Goal: Task Accomplishment & Management: Complete application form

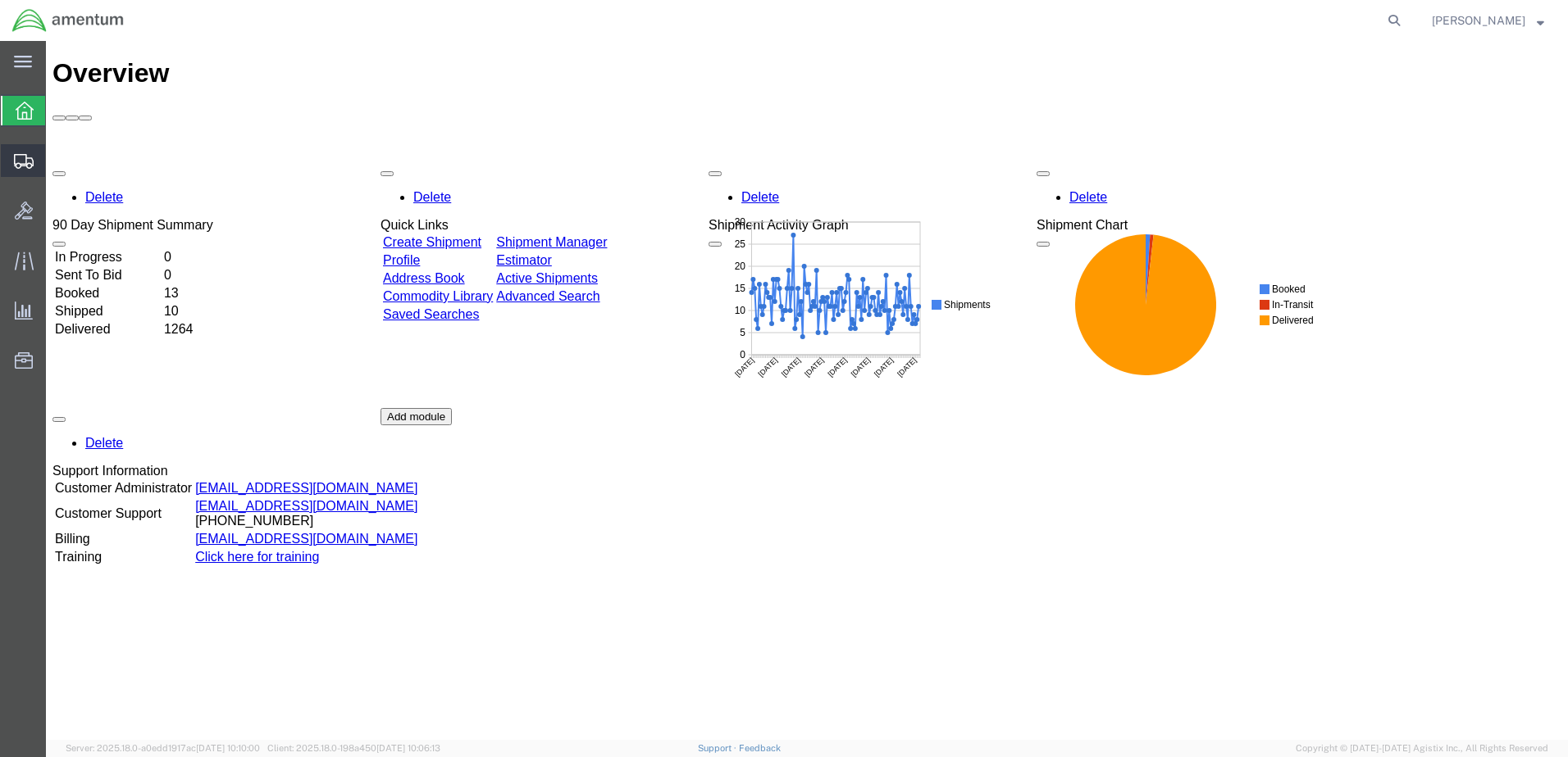
click at [0, 0] on span "Create from Template" at bounding box center [0, 0] width 0 height 0
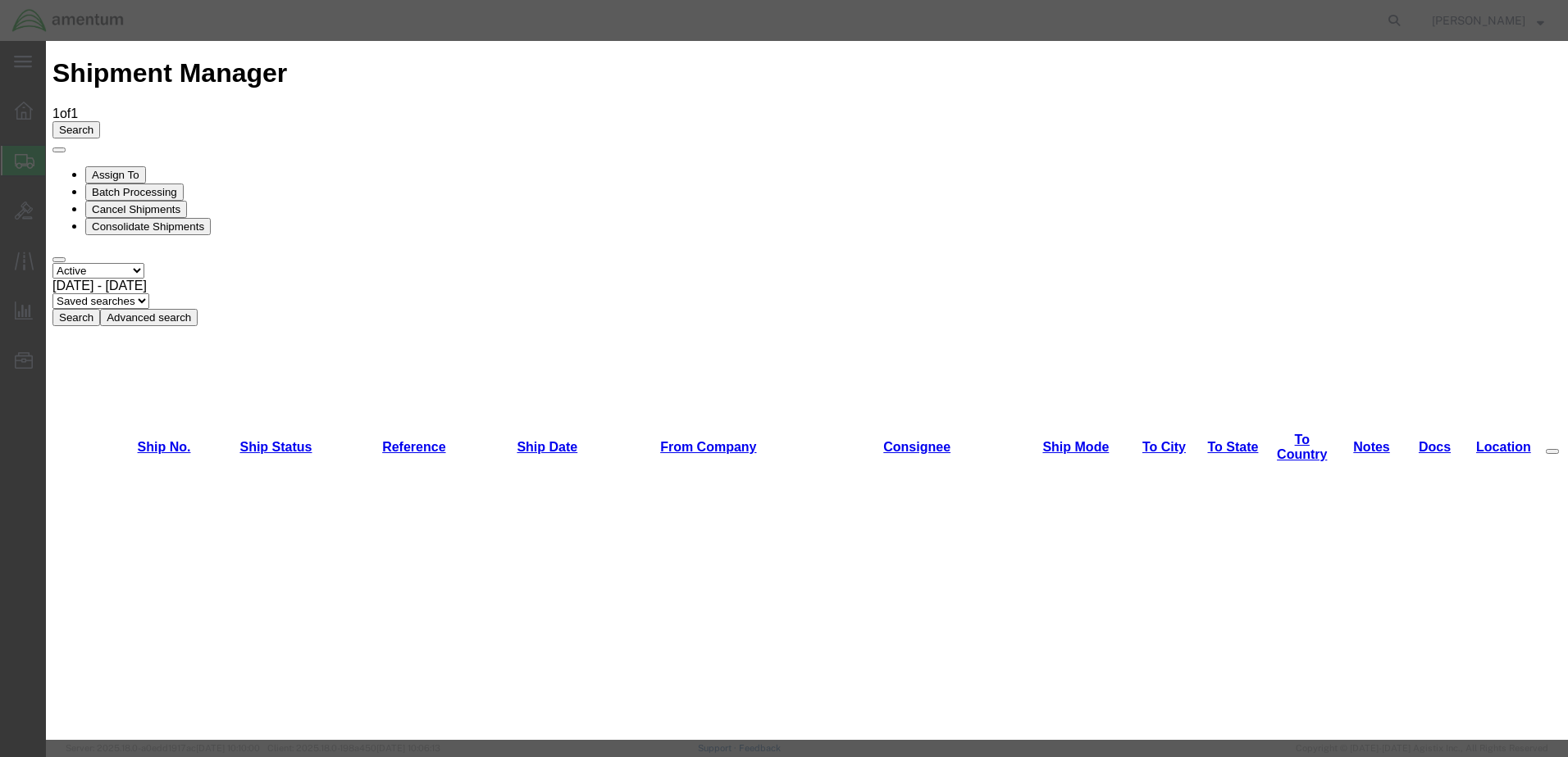
scroll to position [1911, 0]
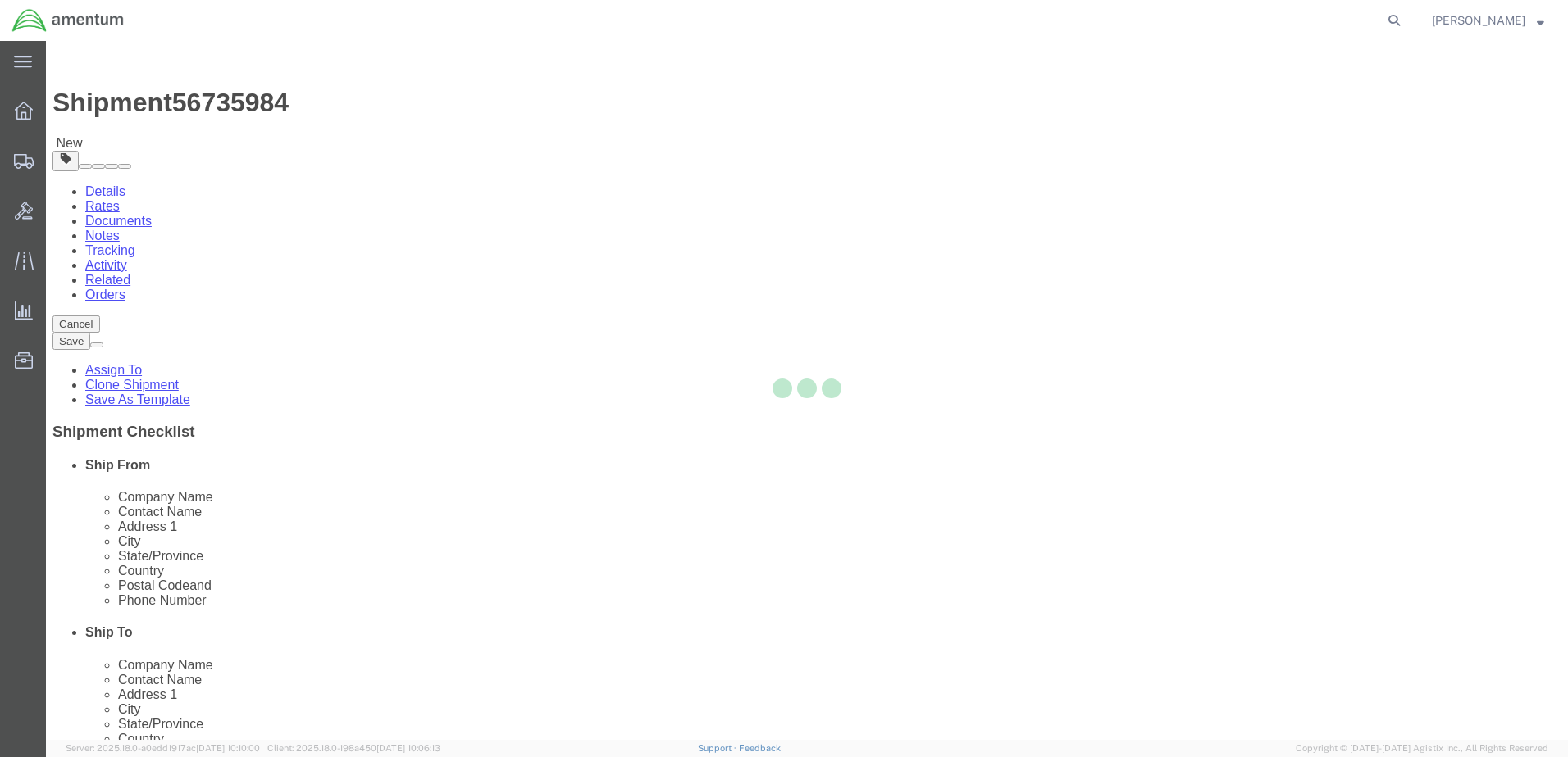
select select "49949"
select select
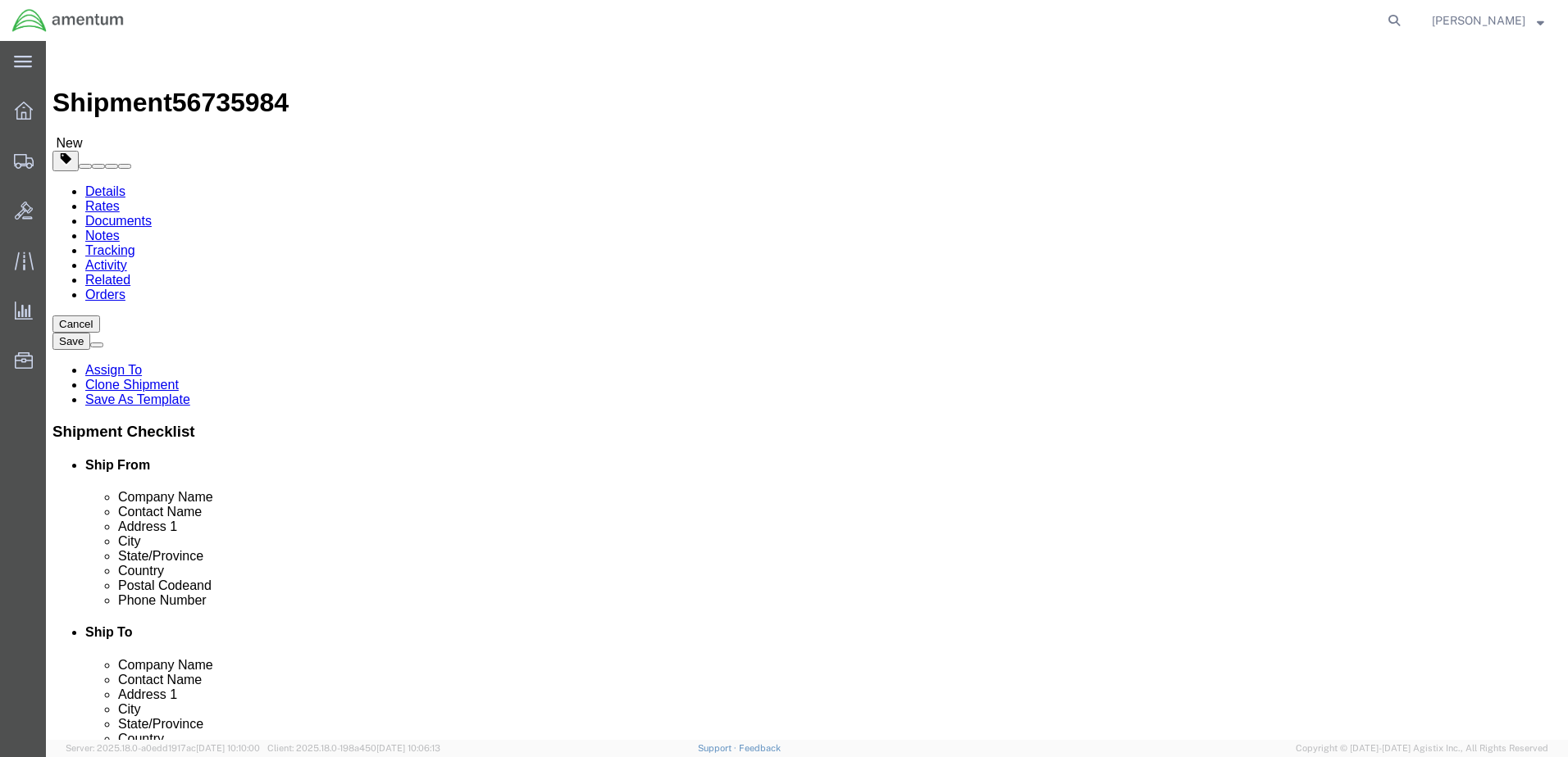
type input "ok"
select select "49916"
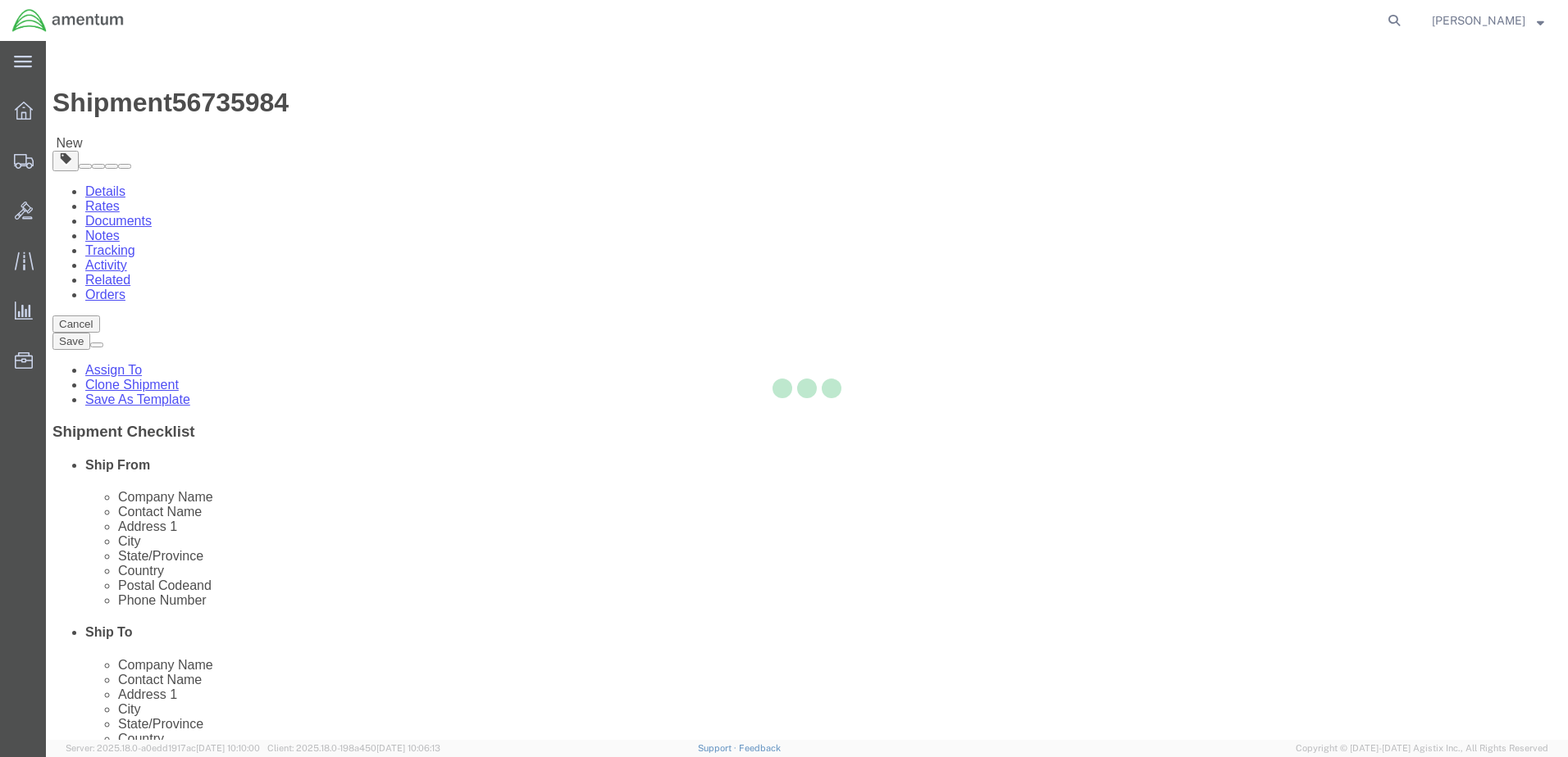
type input "Amentum Services, Inc"
type input "[PERSON_NAME]"
type input "5600 Air Cargo Rd"
type input "[US_STATE][GEOGRAPHIC_DATA]"
type input "73159-1109"
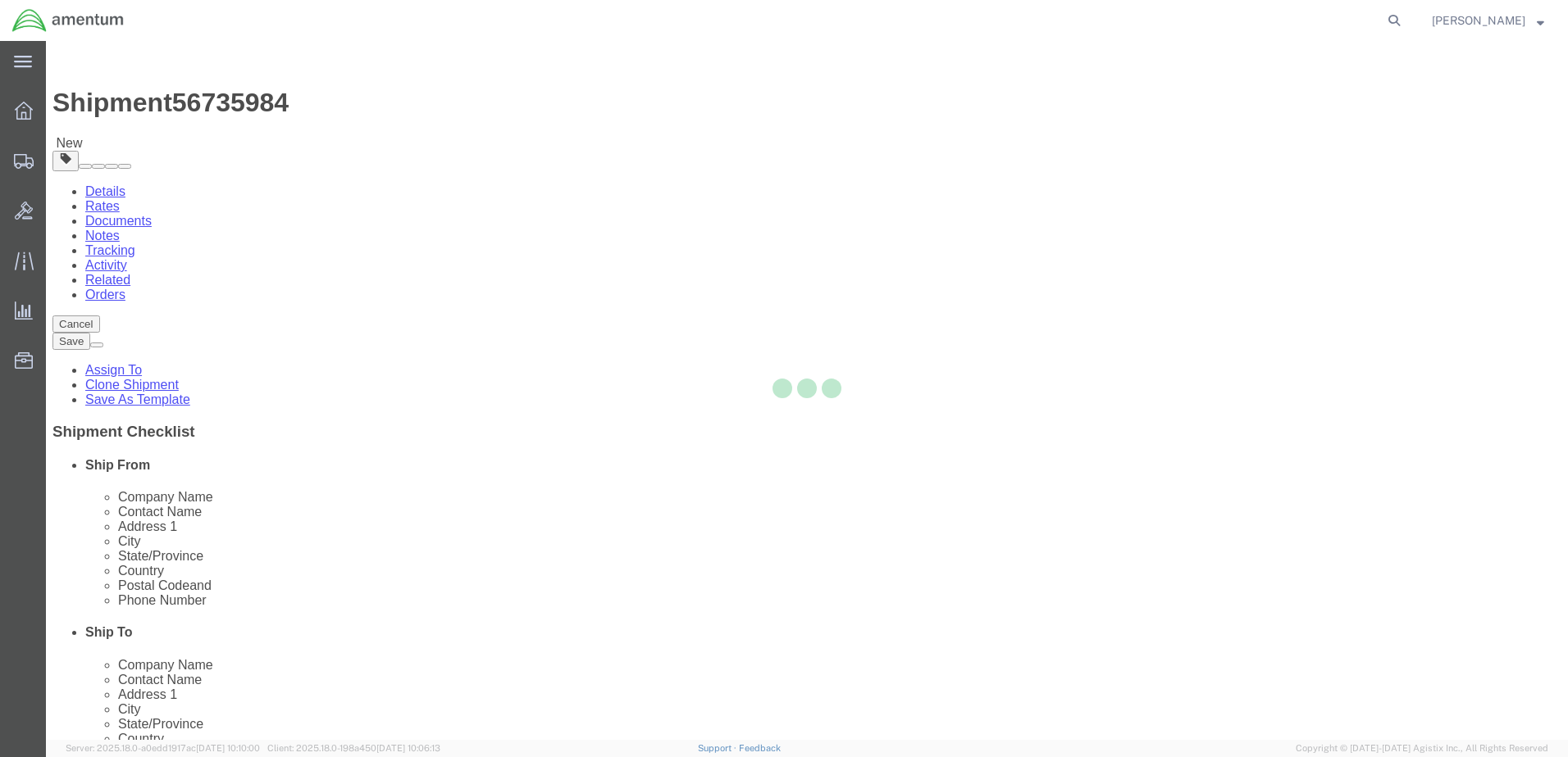
type input "[PHONE_NUMBER]"
type input "[PERSON_NAME][EMAIL_ADDRESS][PERSON_NAME][DOMAIN_NAME]"
checkbox input "true"
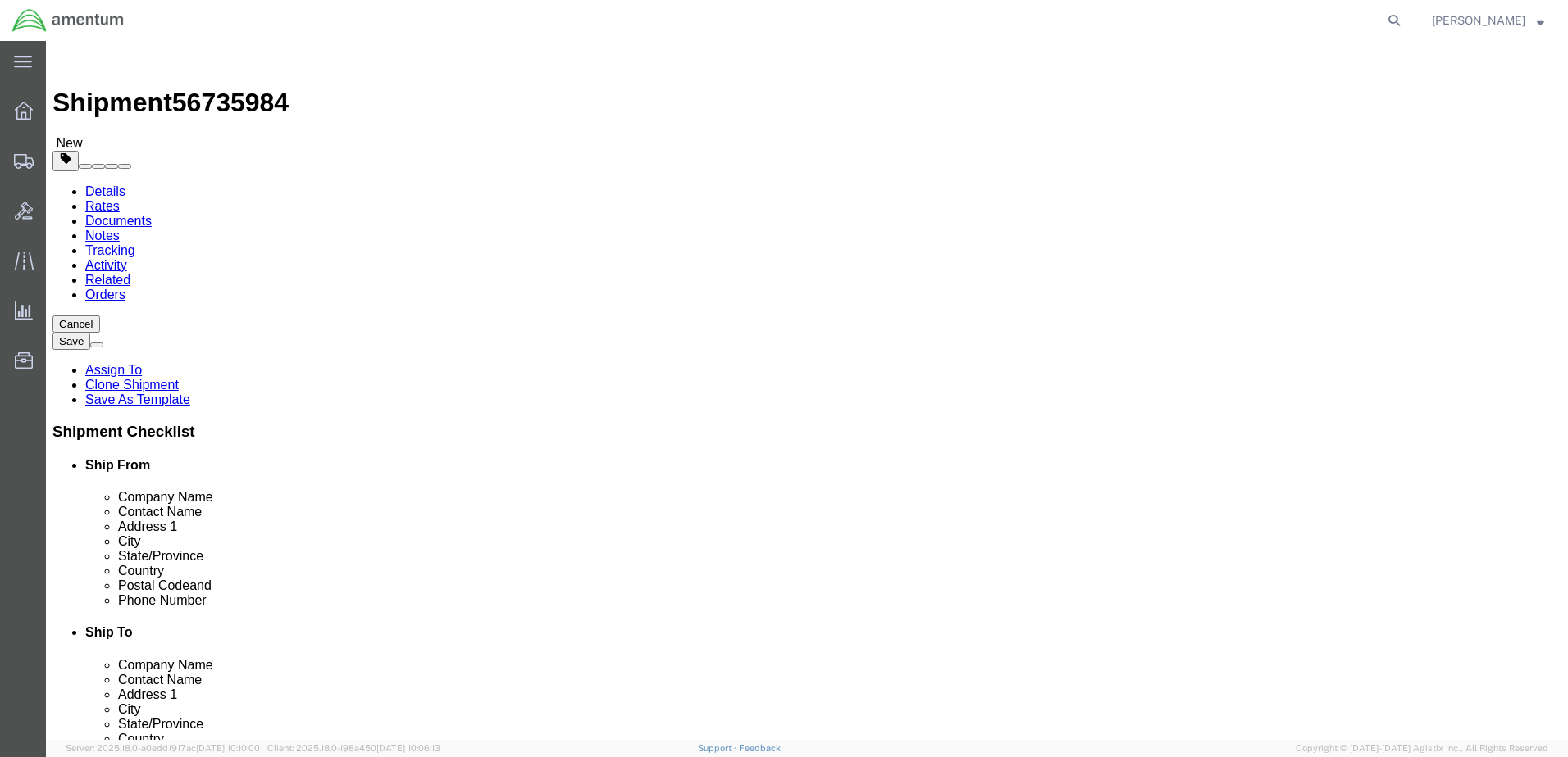
select select "OK"
drag, startPoint x: 915, startPoint y: 342, endPoint x: 889, endPoint y: 339, distance: 26.2
click input "[PERSON_NAME]"
drag, startPoint x: 941, startPoint y: 308, endPoint x: 821, endPoint y: 302, distance: 120.1
click input "Amentum Services, Inc"
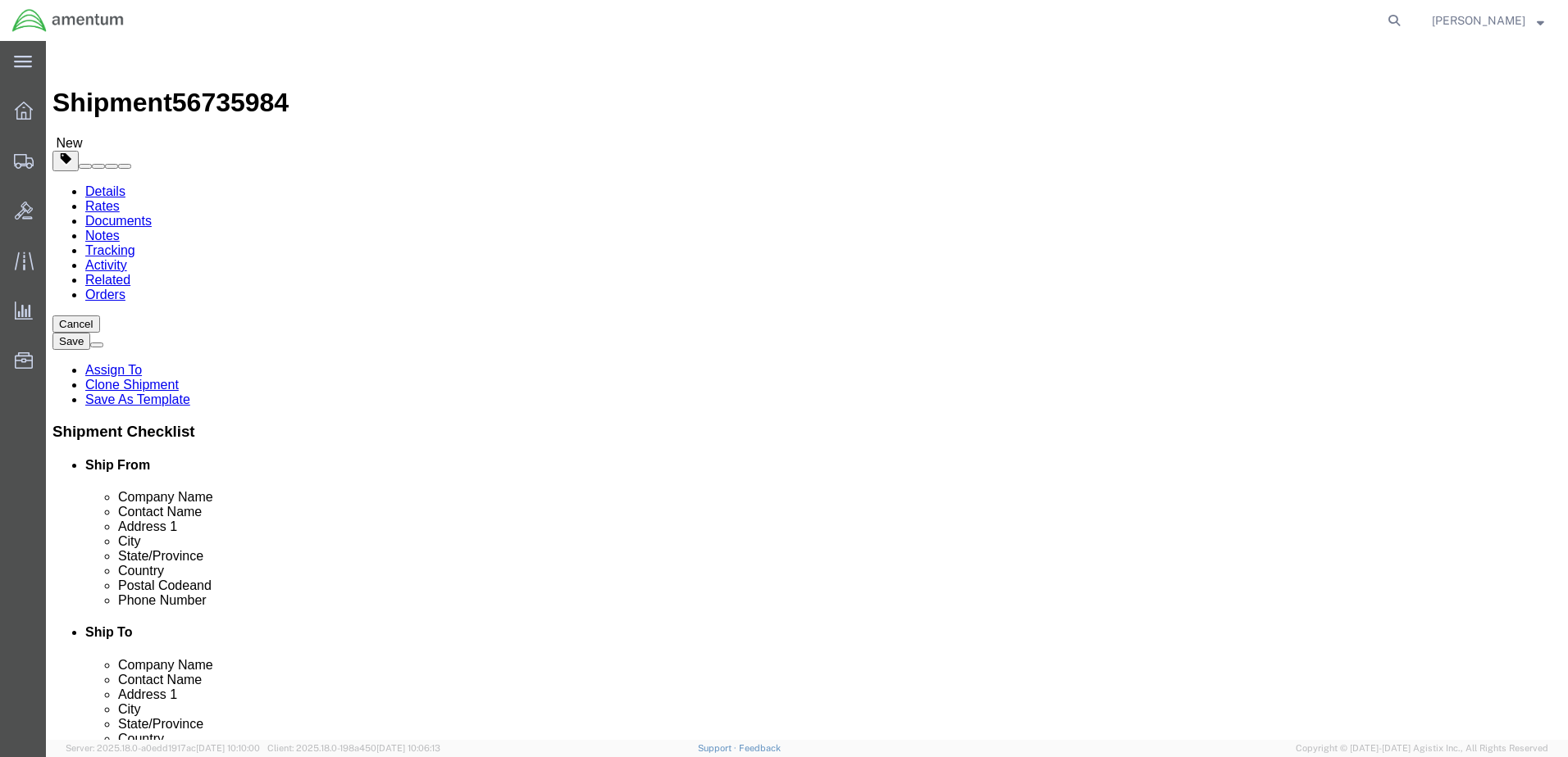
drag, startPoint x: 905, startPoint y: 342, endPoint x: 814, endPoint y: 342, distance: 91.0
click input "[PERSON_NAME]"
drag, startPoint x: 924, startPoint y: 364, endPoint x: 831, endPoint y: 366, distance: 93.0
click div "Address [STREET_ADDRESS]"
drag, startPoint x: 901, startPoint y: 428, endPoint x: 807, endPoint y: 428, distance: 94.0
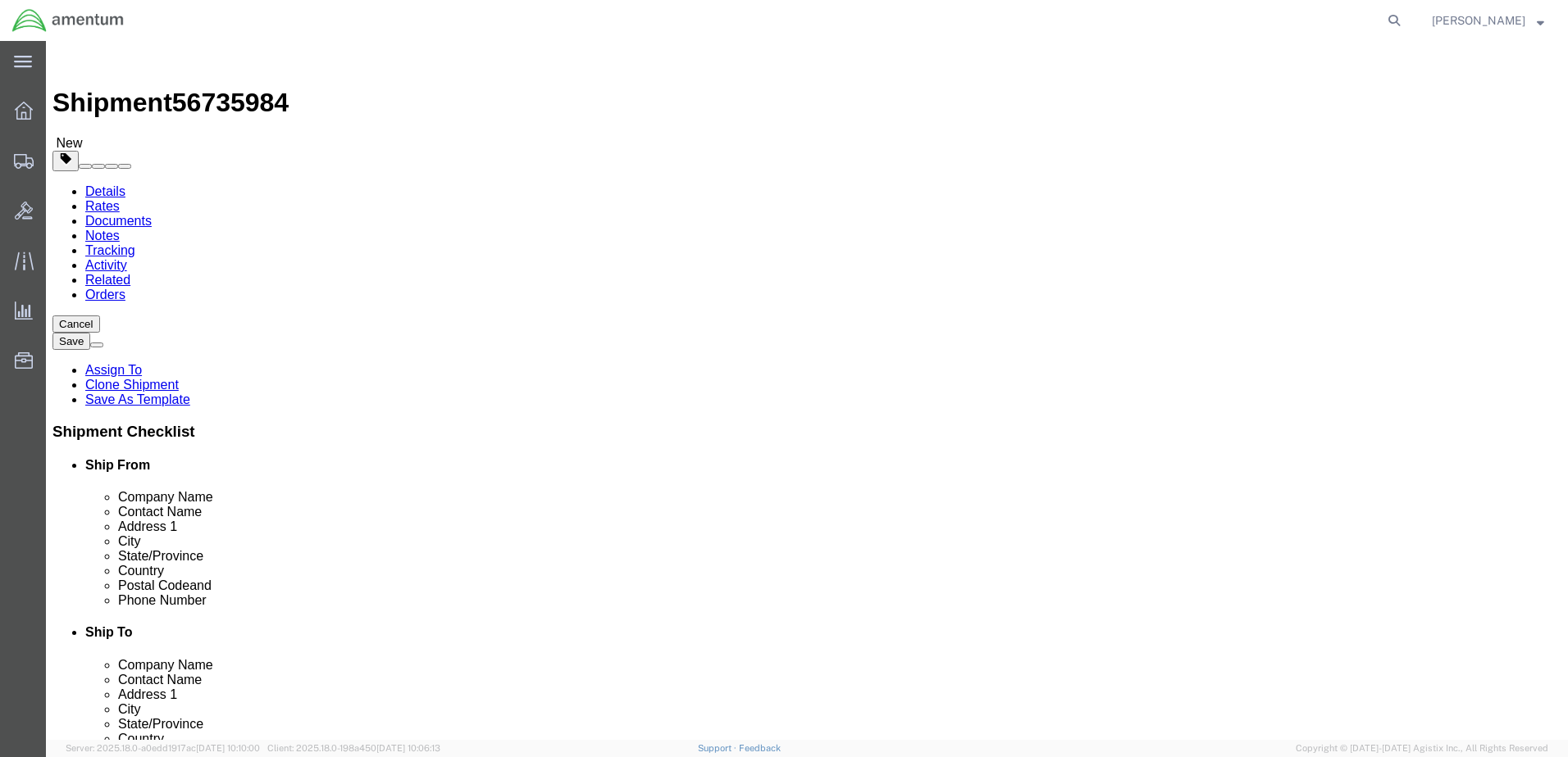
click div "[US_STATE][GEOGRAPHIC_DATA]"
type input "TDY"
click div "Cancel Save Assign To Clone Shipment Save As Template Shipment Checklist Ship F…"
click button "Cancel"
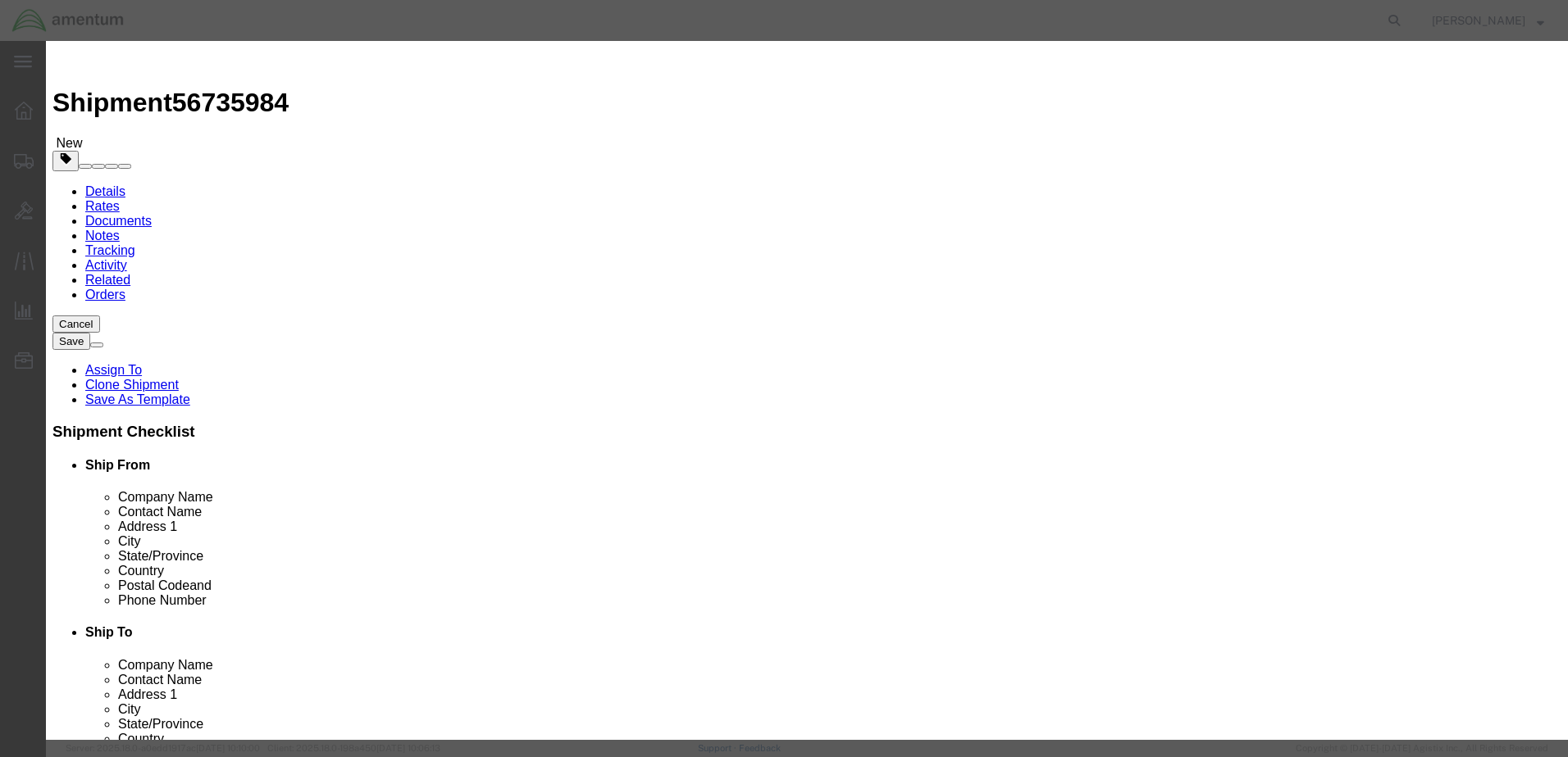
click button "Yes"
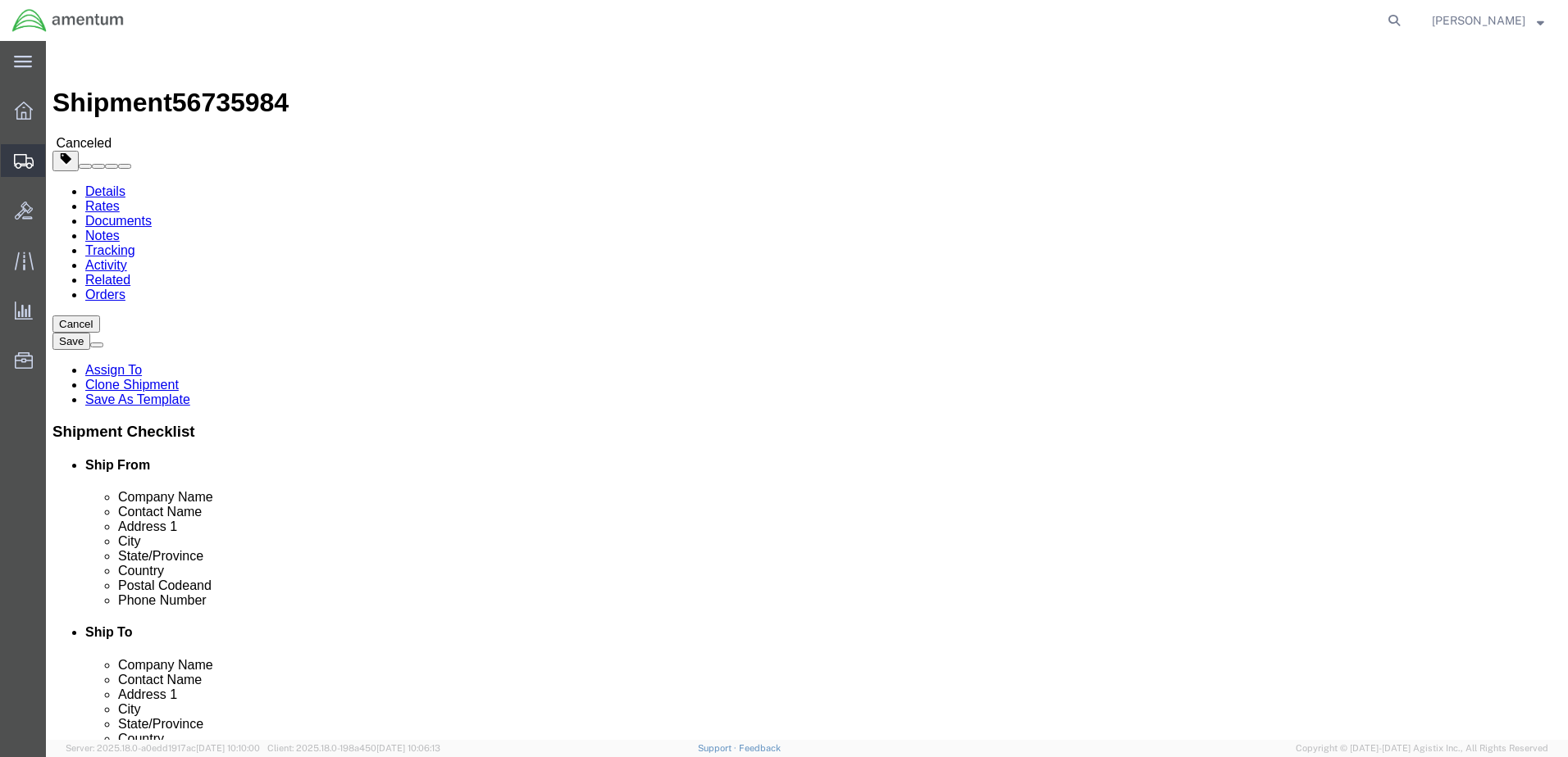
click at [0, 0] on span "Create from Template" at bounding box center [0, 0] width 0 height 0
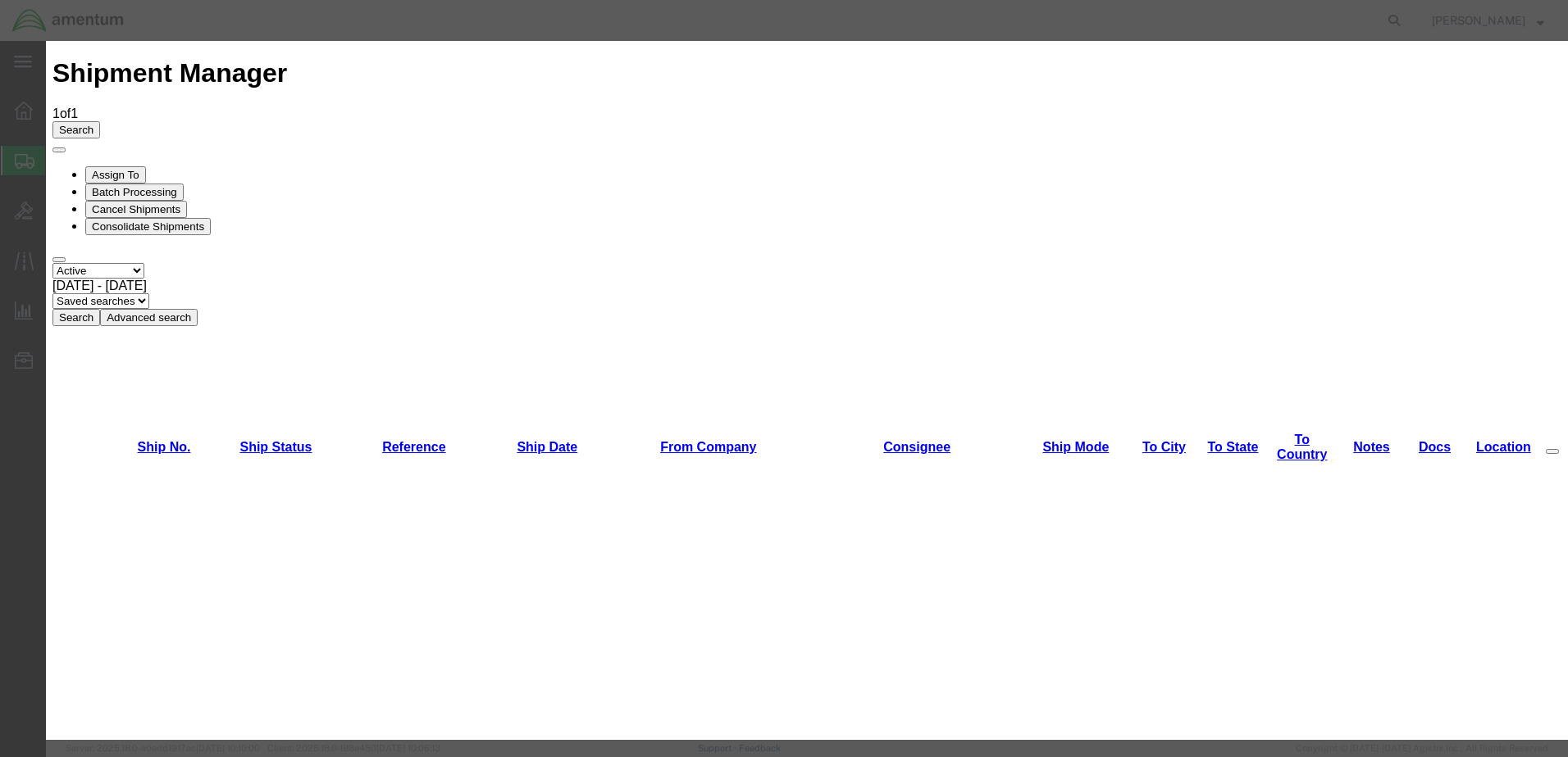
scroll to position [1583, 0]
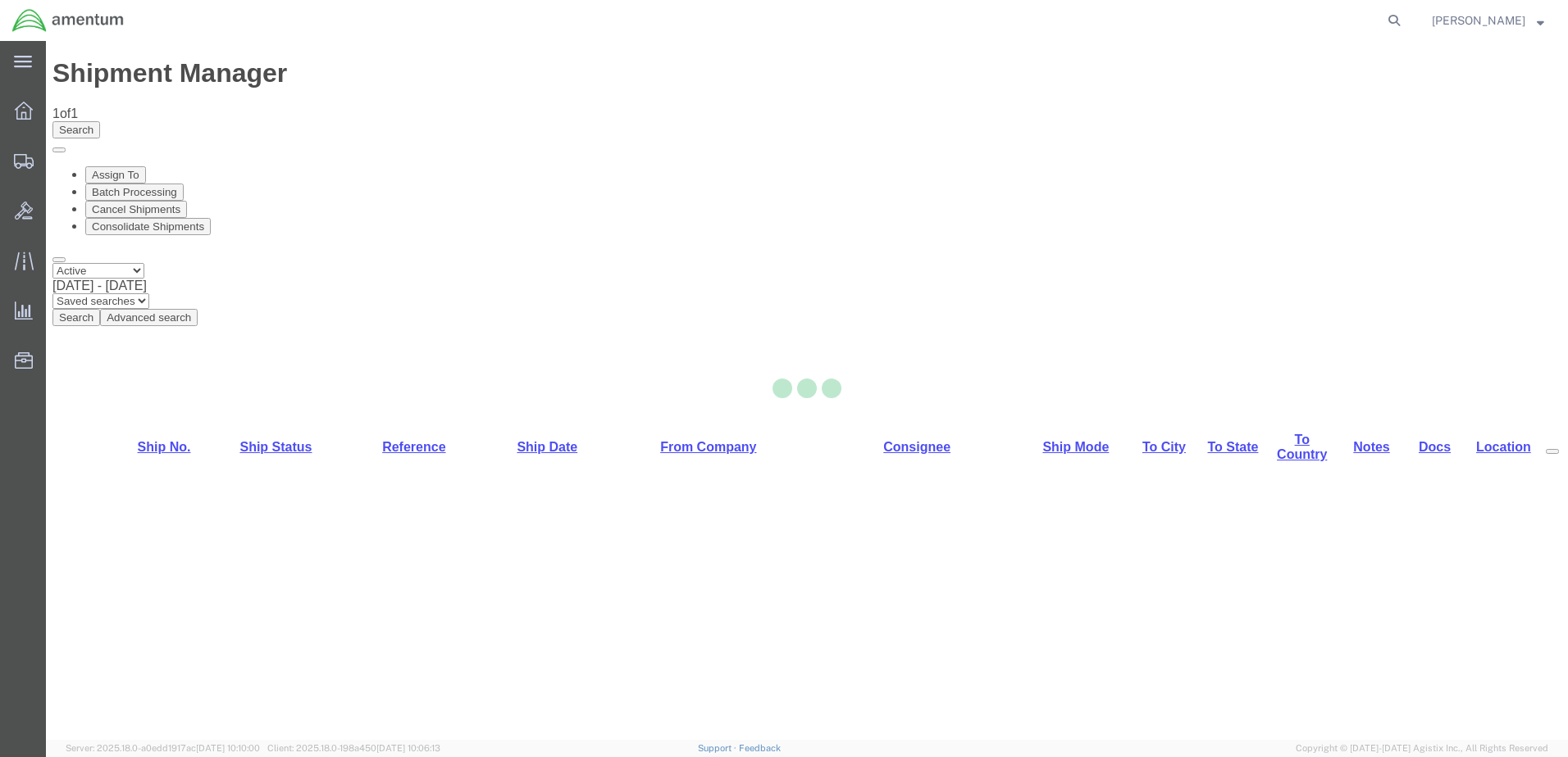
select select "49949"
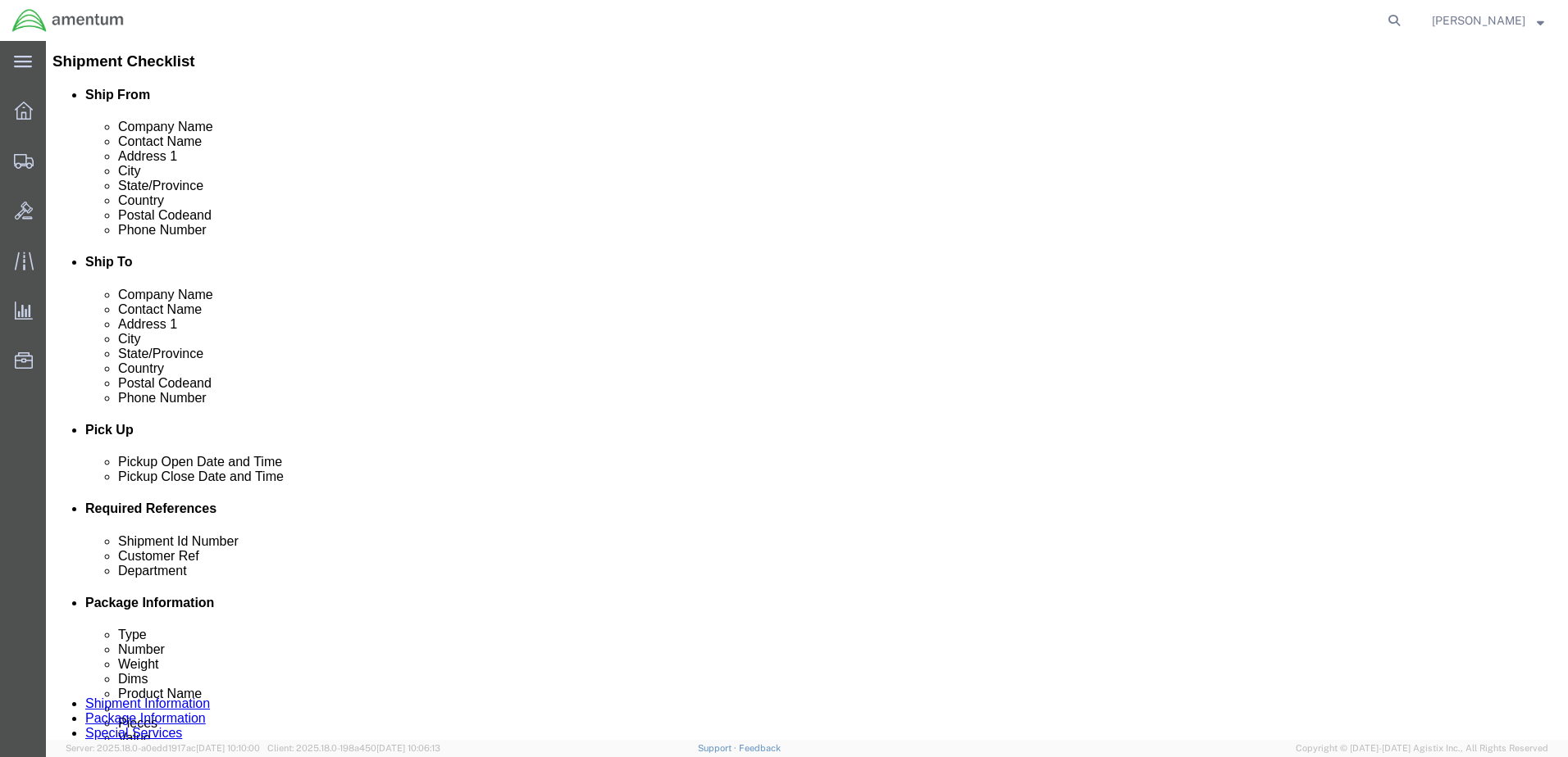
scroll to position [410, 0]
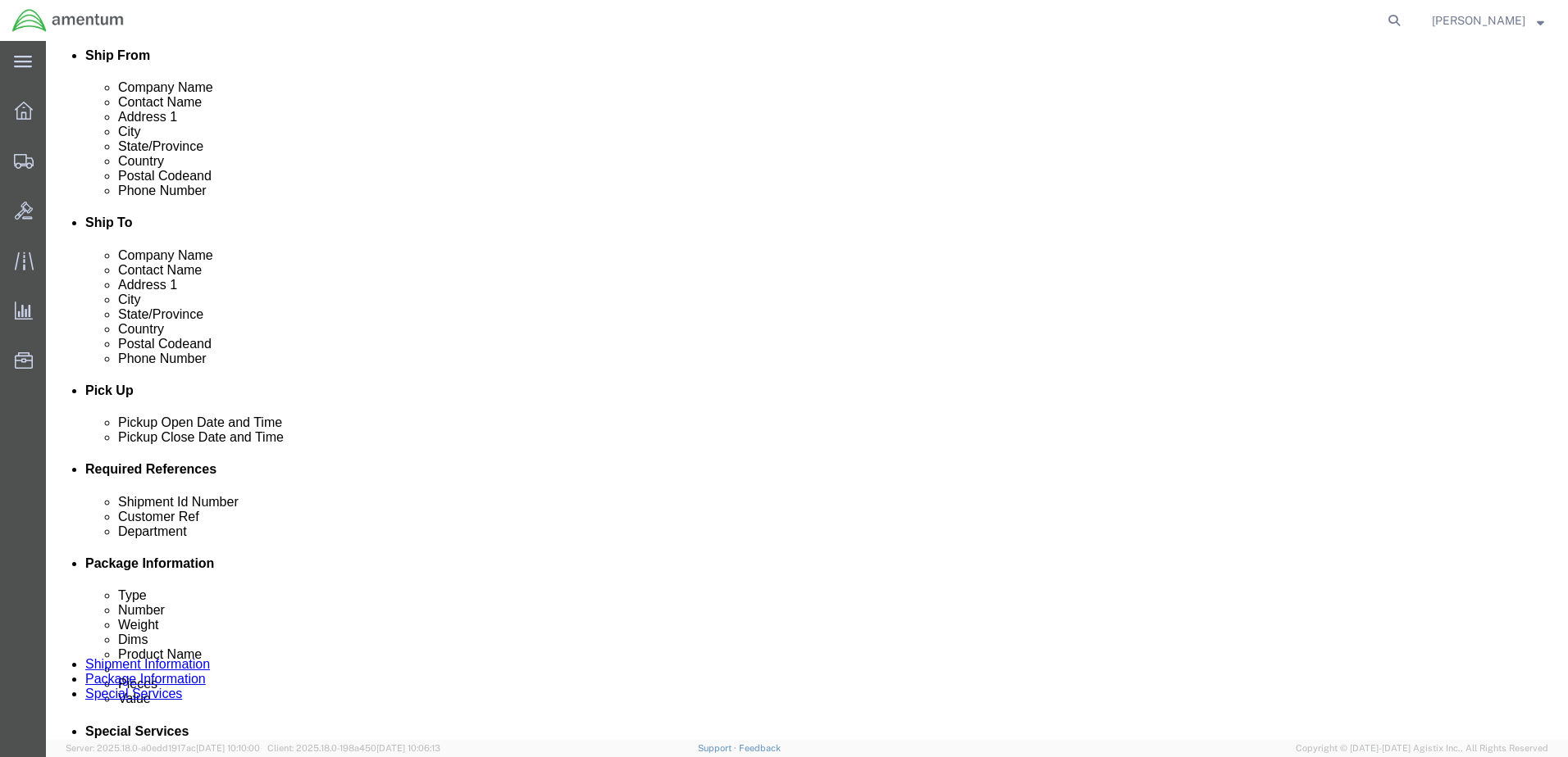
click div "[DATE] 1:52 PM"
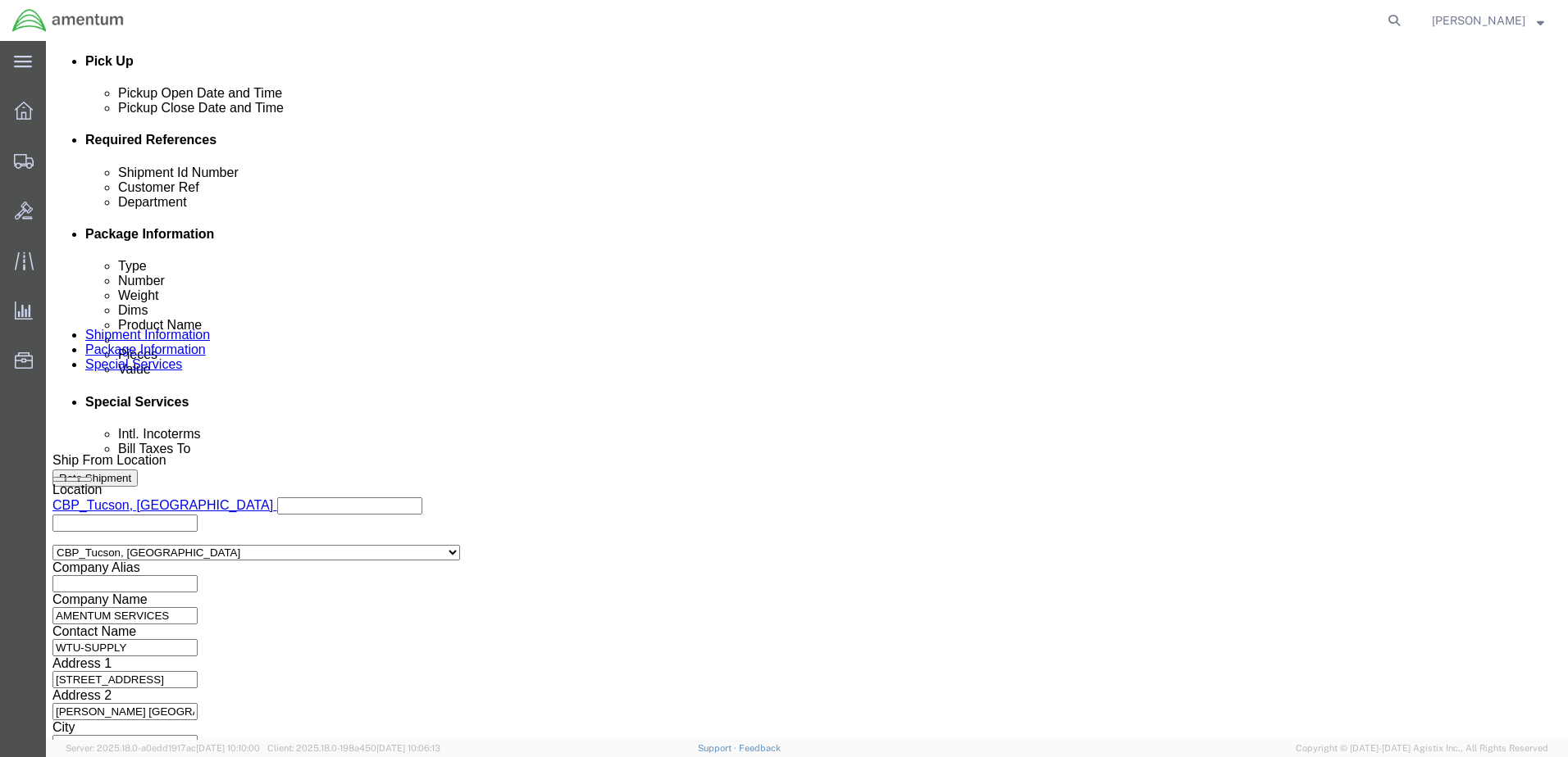
type input "2:52 PM"
click button "Apply"
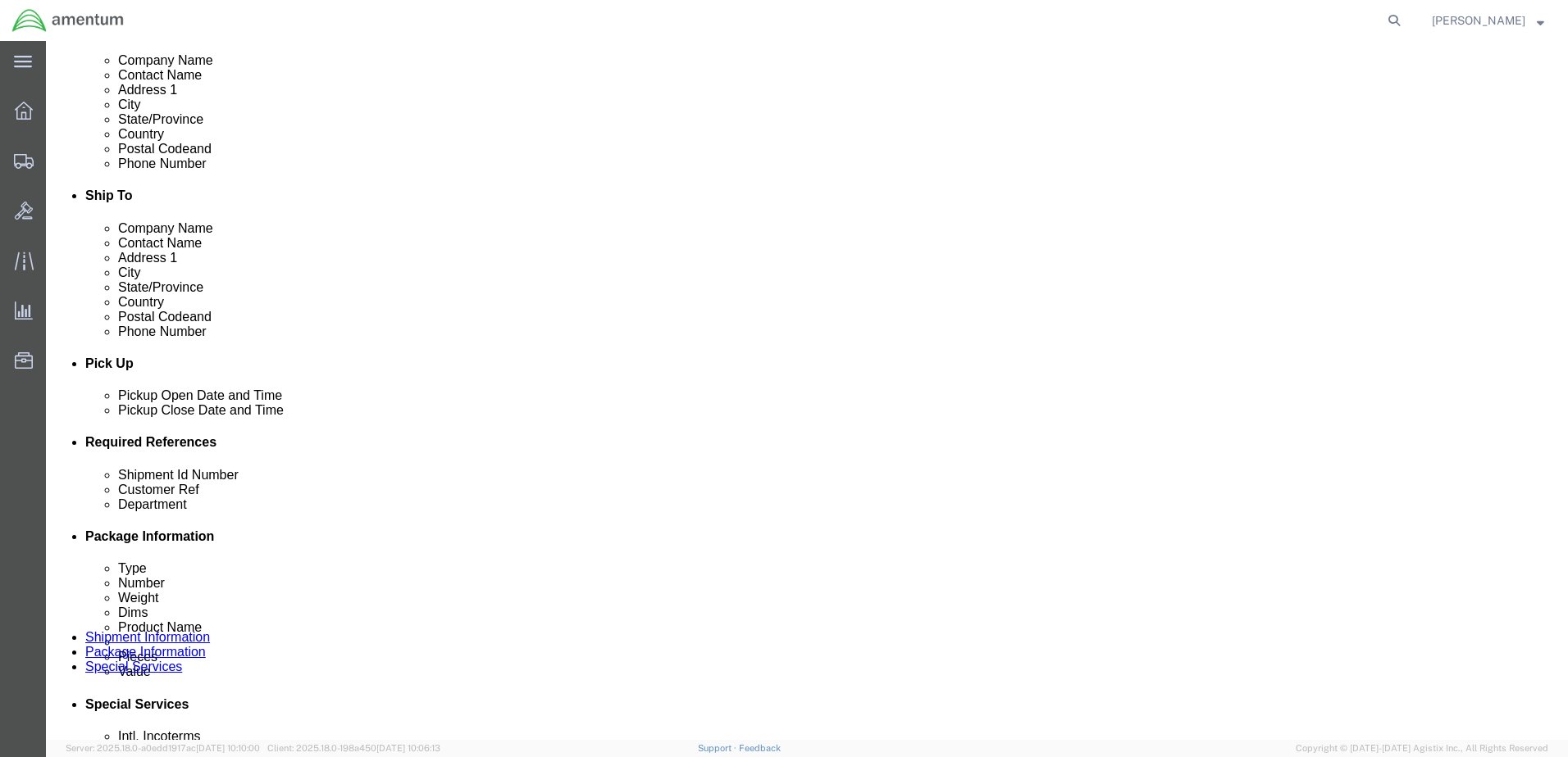
scroll to position [412, 0]
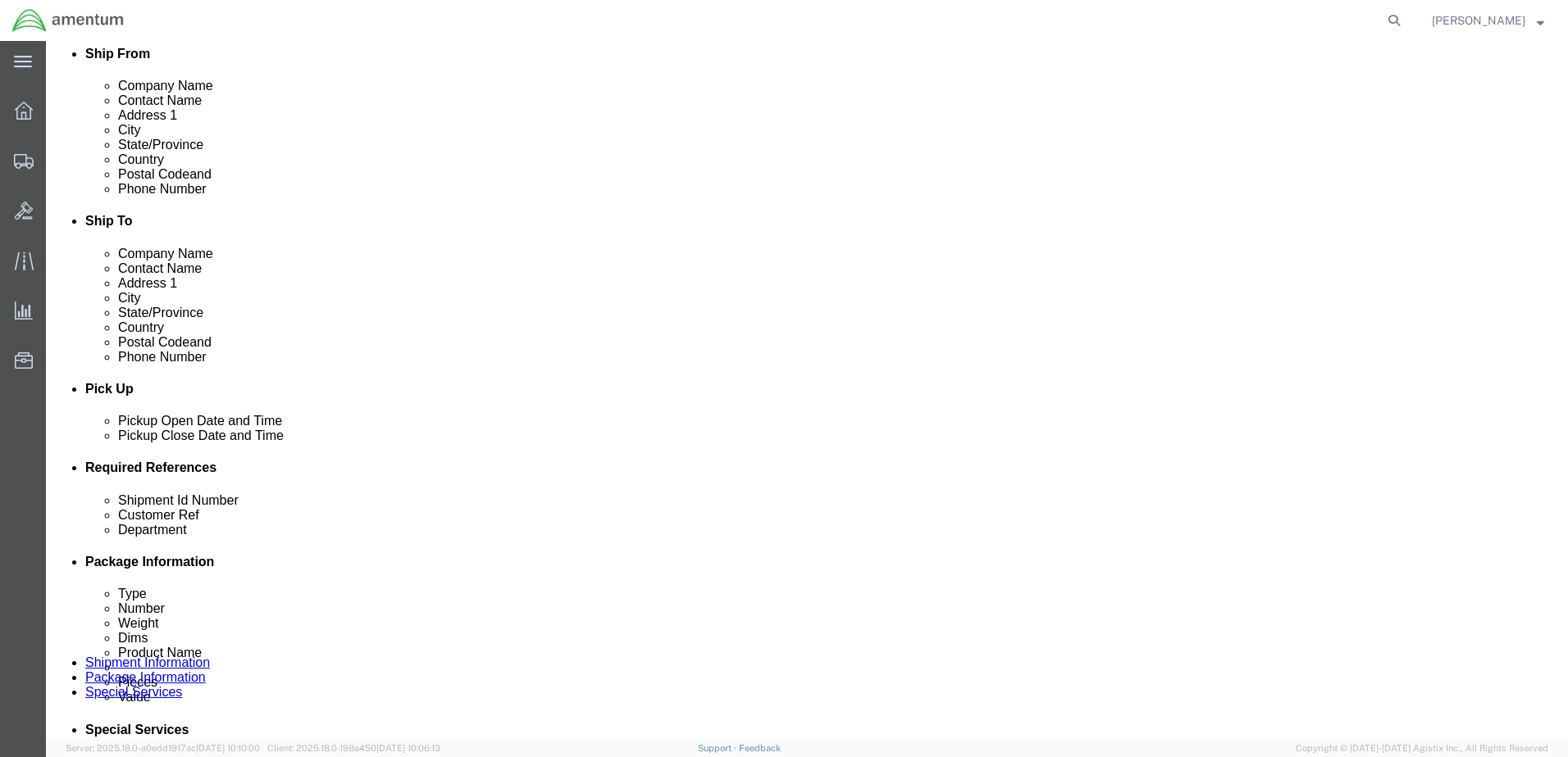
click div
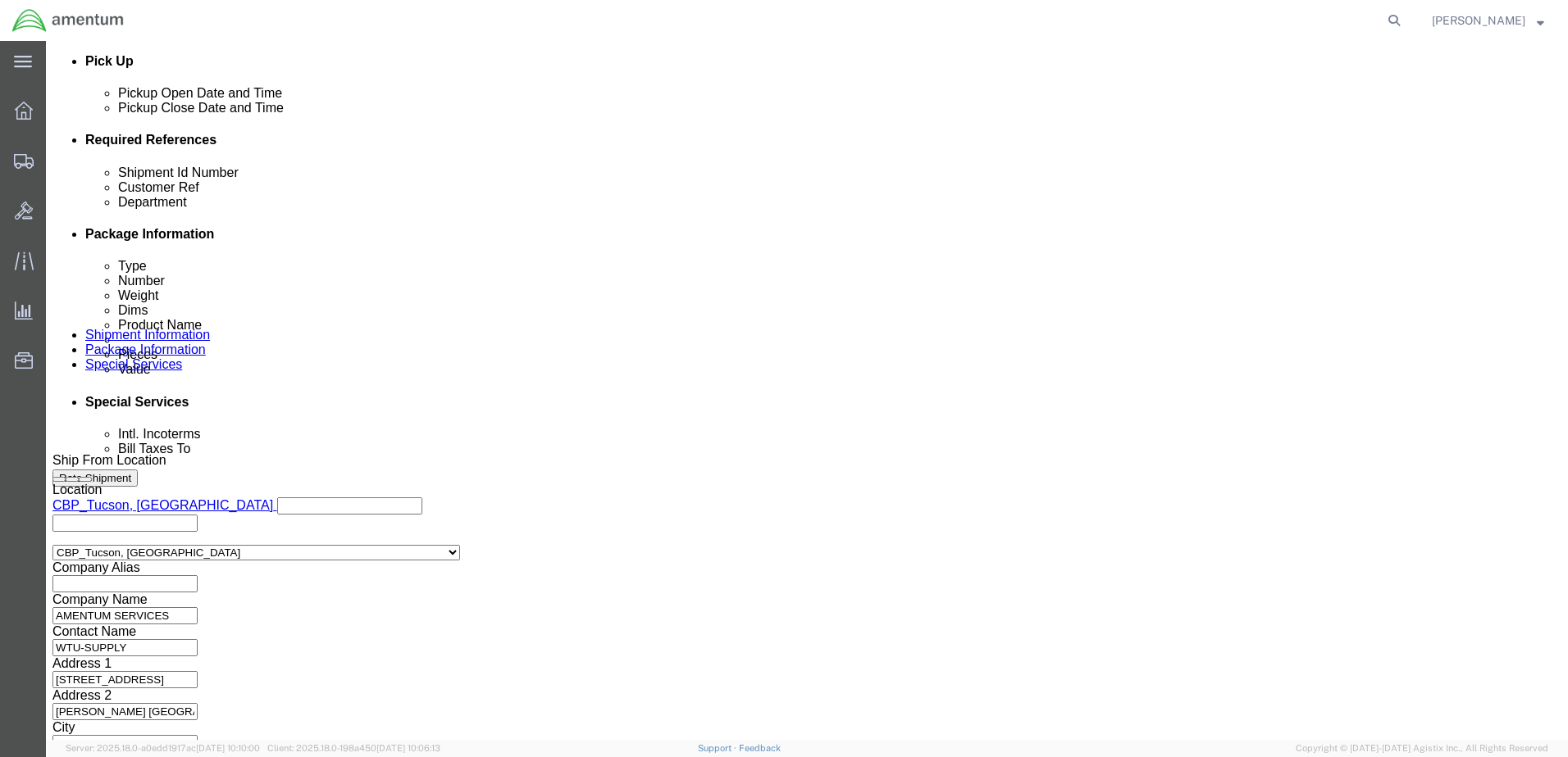
click button "Apply"
drag, startPoint x: 304, startPoint y: 268, endPoint x: 101, endPoint y: 272, distance: 203.0
click div "Shipment Id Number you decide"
drag, startPoint x: 288, startPoint y: 262, endPoint x: 195, endPoint y: 268, distance: 93.2
click div "Shipment Id Number TDY/22982"
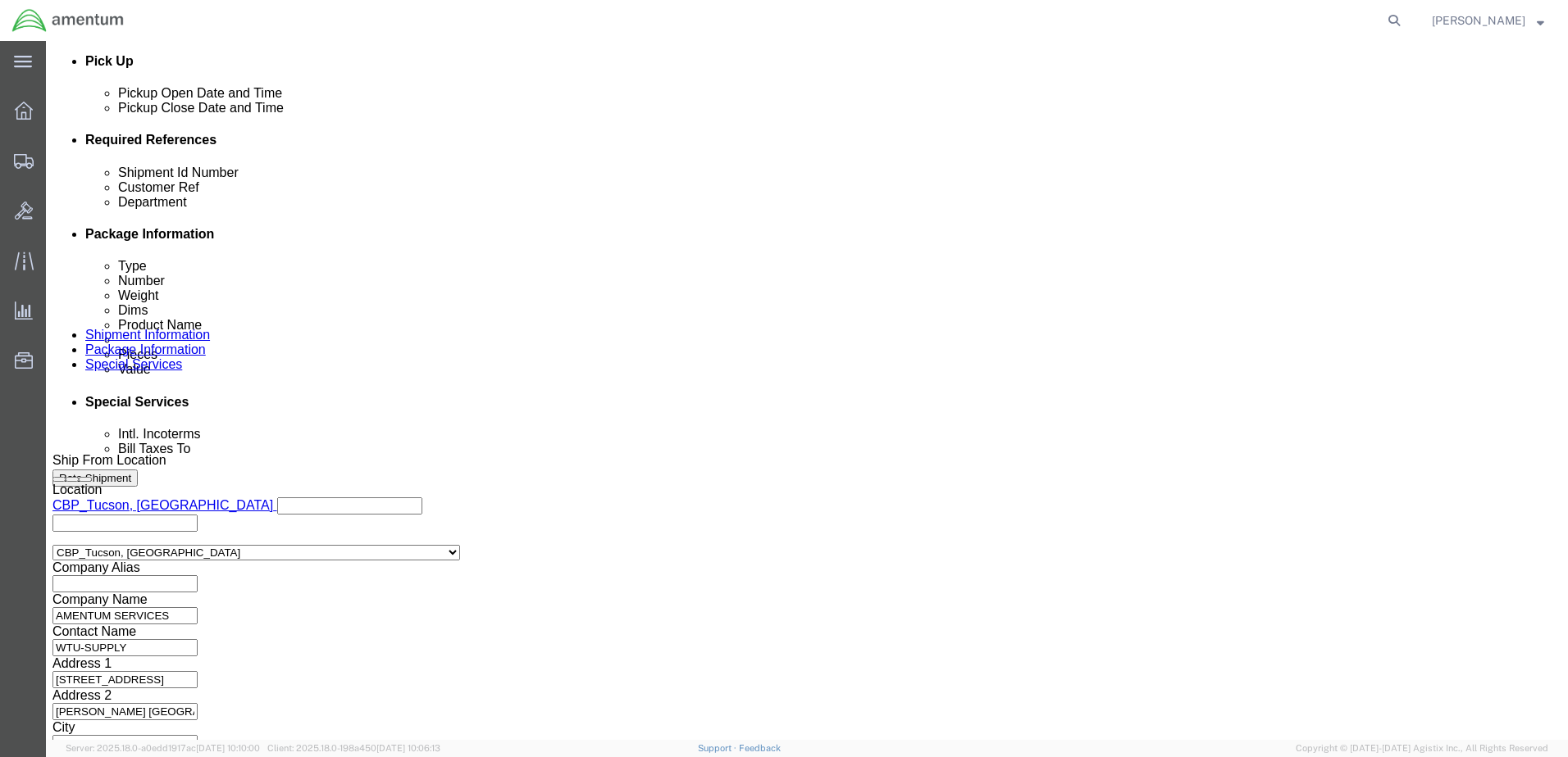
type input "TDY/22982"
click input "text"
paste input "TDY/22982"
type input "TDY/22982"
click button "Continue"
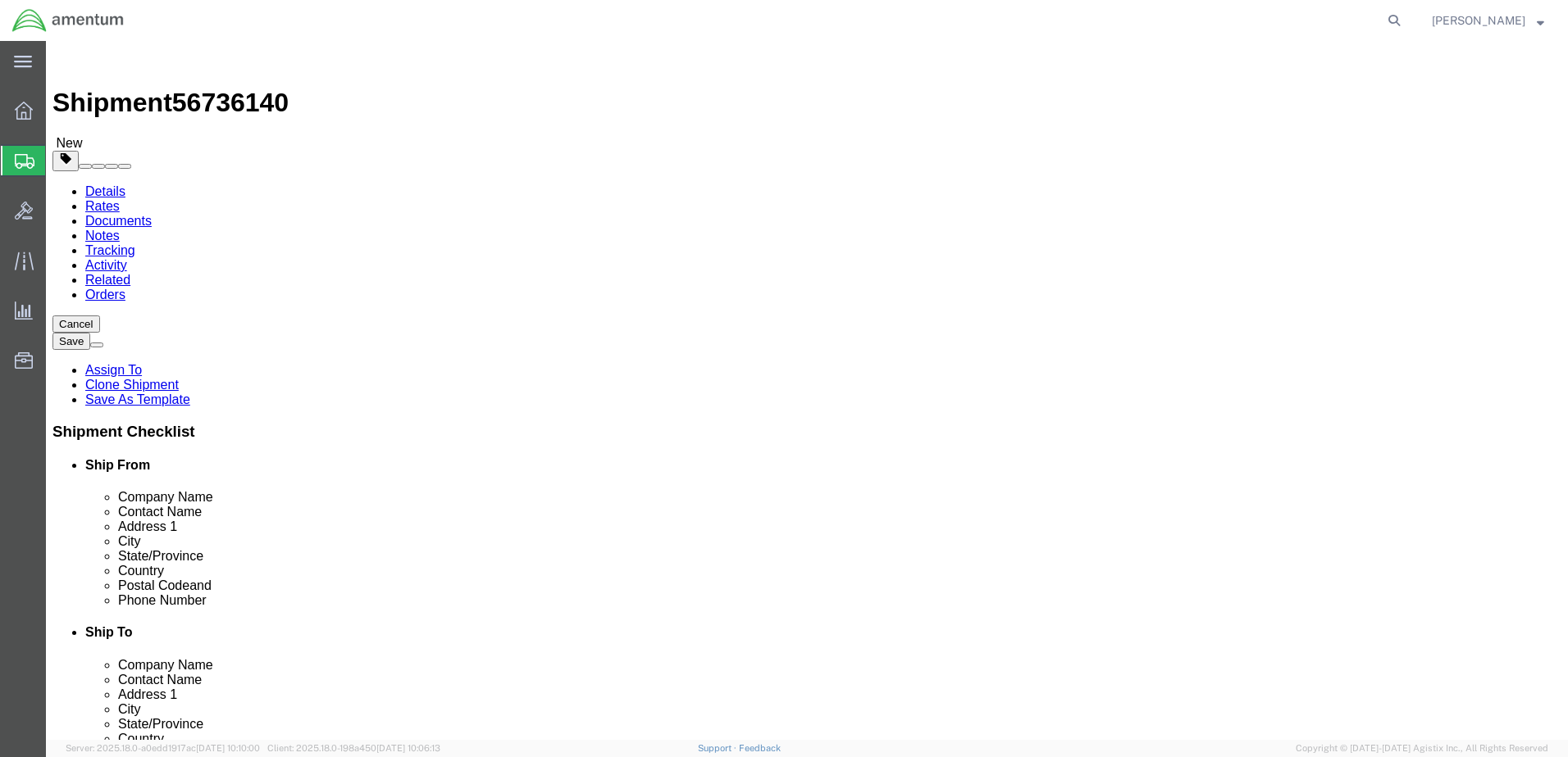
drag, startPoint x: 158, startPoint y: 353, endPoint x: 65, endPoint y: 353, distance: 93.0
click div "Dimensions Separate dimensions for each package, Length x Width x Height Length…"
type input "8"
type input "6"
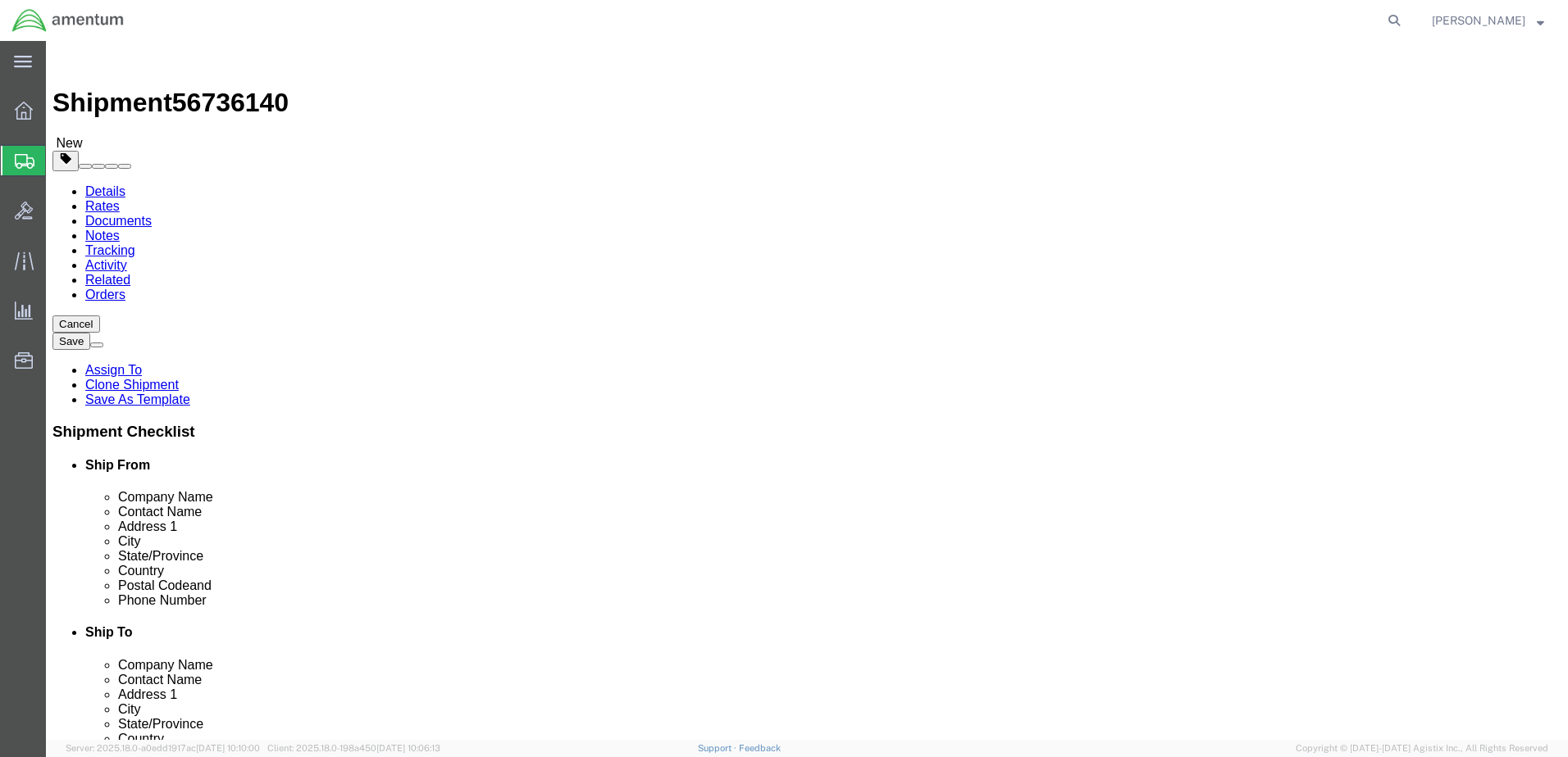
type input "4.0"
click dd "200.00 USD"
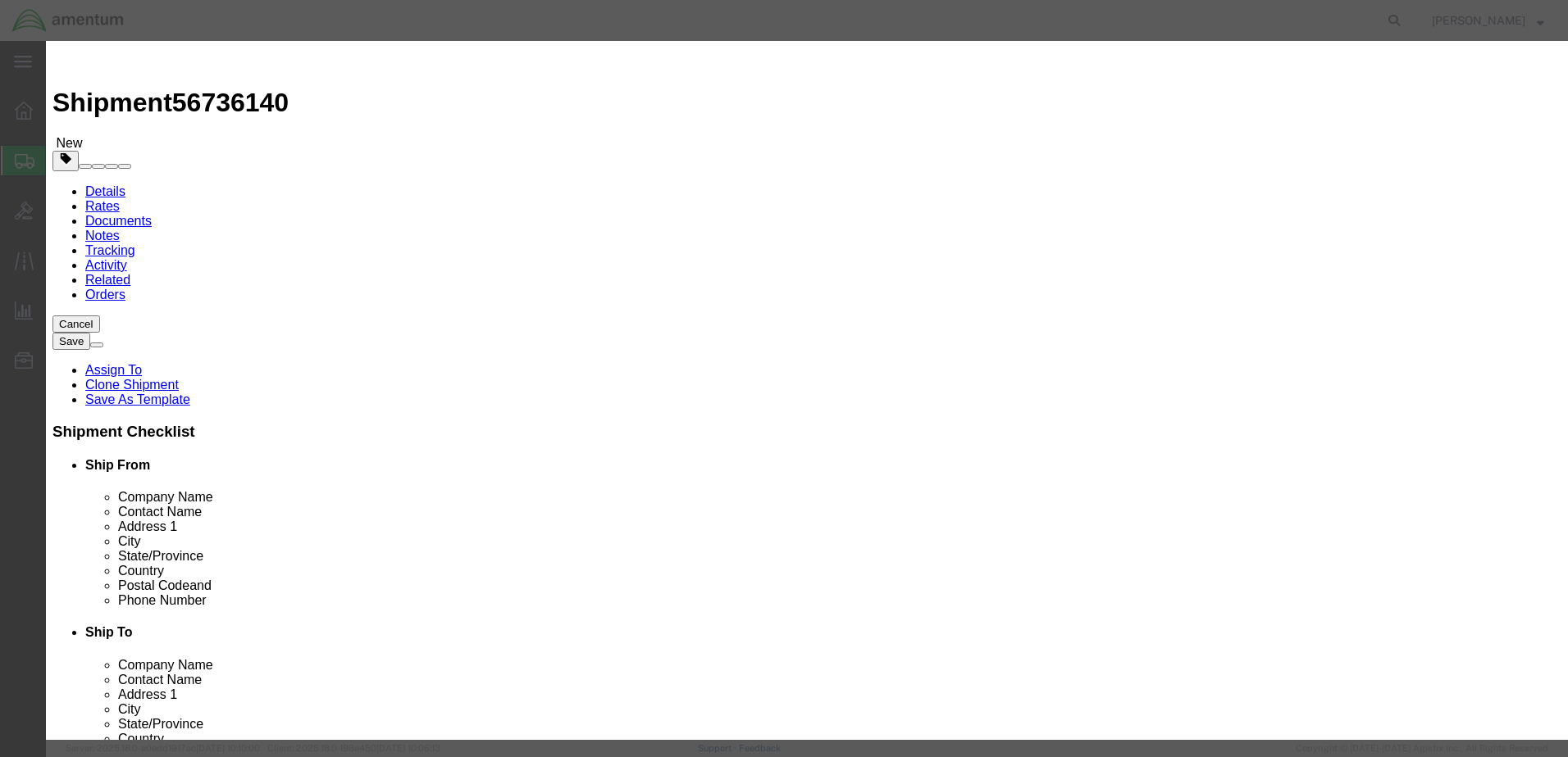
drag, startPoint x: 618, startPoint y: 133, endPoint x: 329, endPoint y: 120, distance: 289.3
click div "Product Name aircraft part - widget"
paste input "TDY/22982"
type input "TDY/22982"
type input "150"
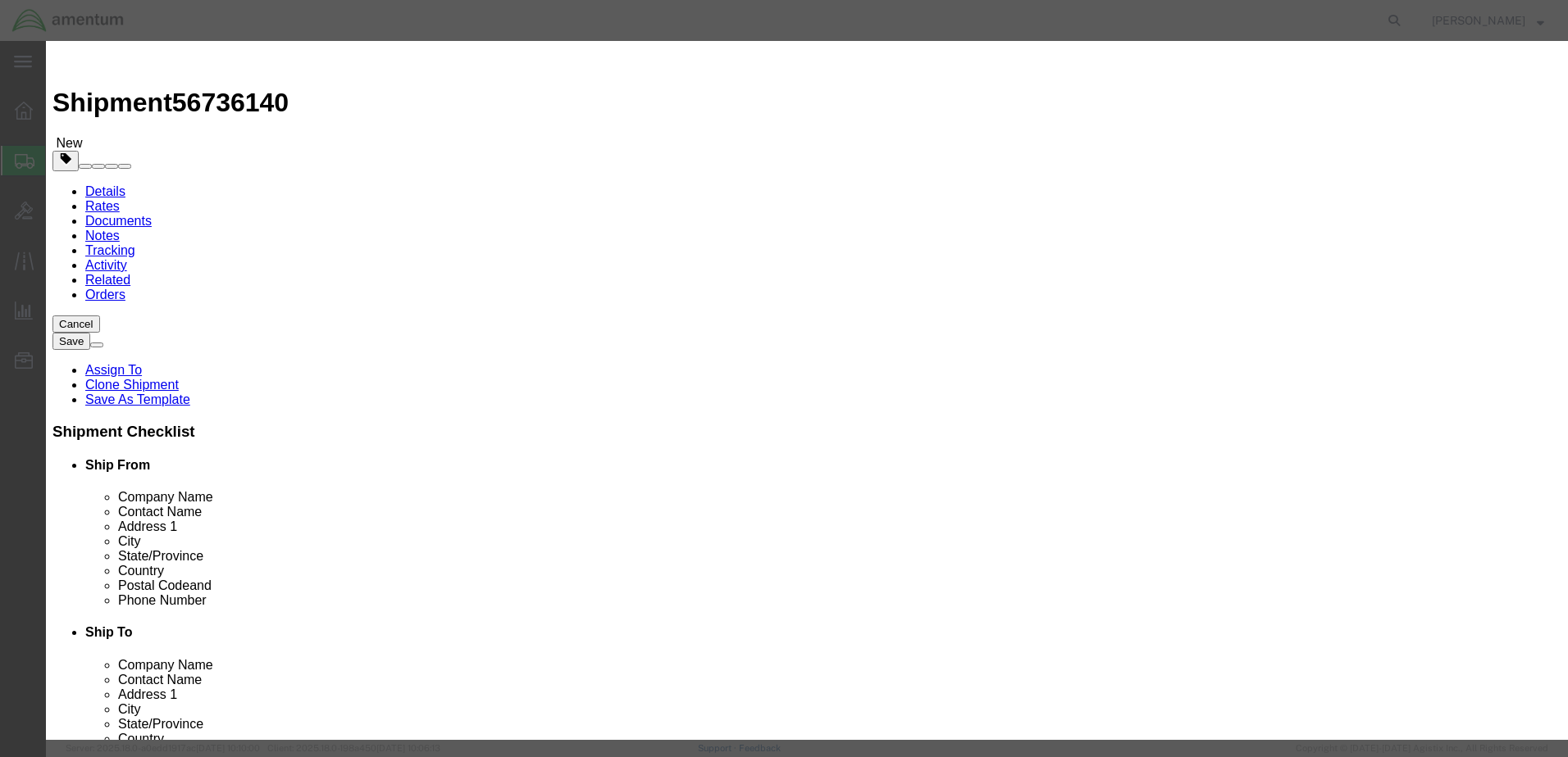
drag, startPoint x: 558, startPoint y: 192, endPoint x: 401, endPoint y: 188, distance: 157.1
click div "Total Value 30000 Select ADP AED AFN ALL AMD AOA ARS ATS AUD AWG AZN BAM BBD BD…"
type input "2000.00"
click select "Select 50 55 60 65 70 85 92.5 100 125 175 250 300 400"
select select "70"
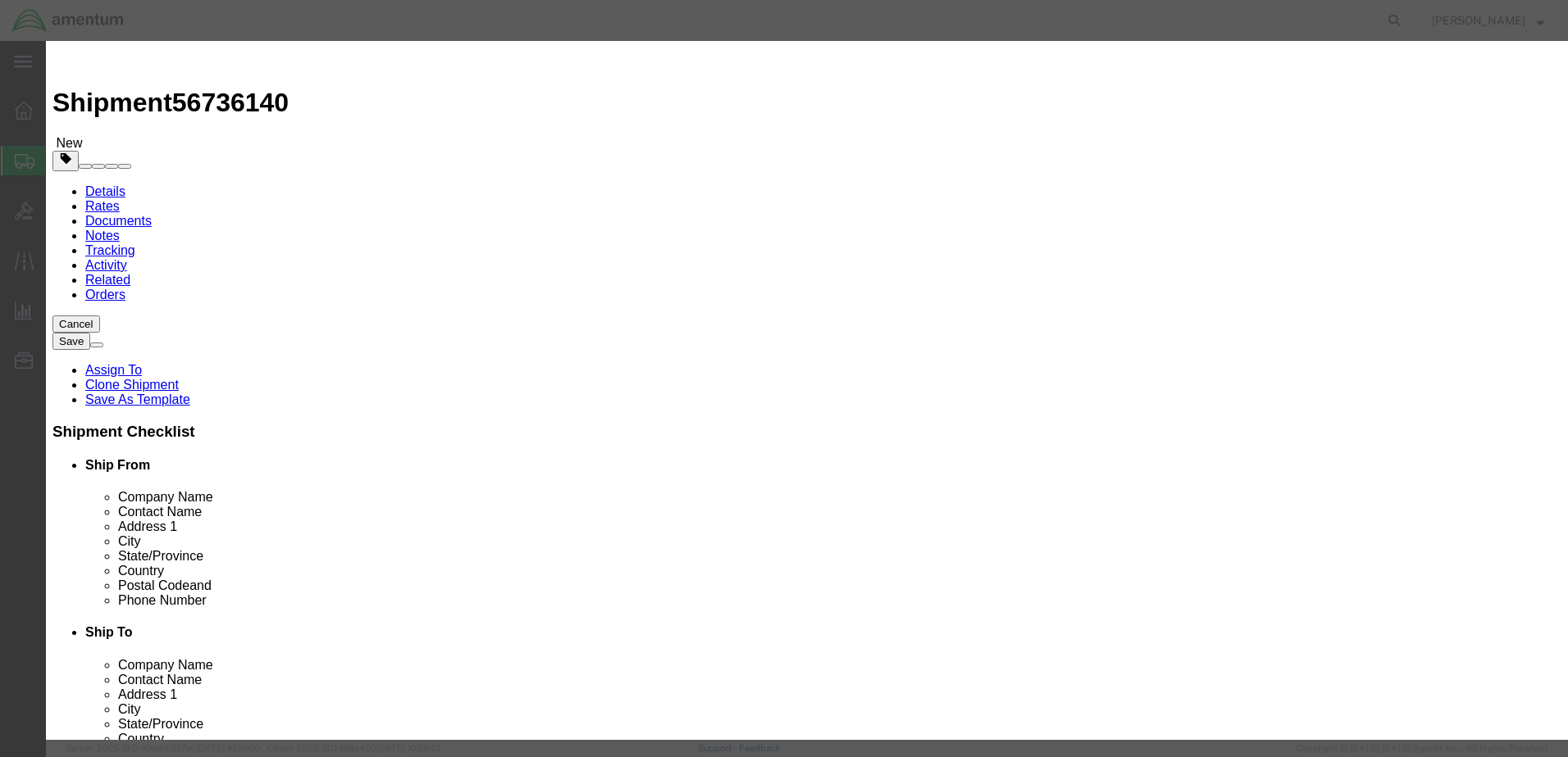
click select "Select 50 55 60 65 70 85 92.5 100 125 175 250 300 400"
click button "Save & Close"
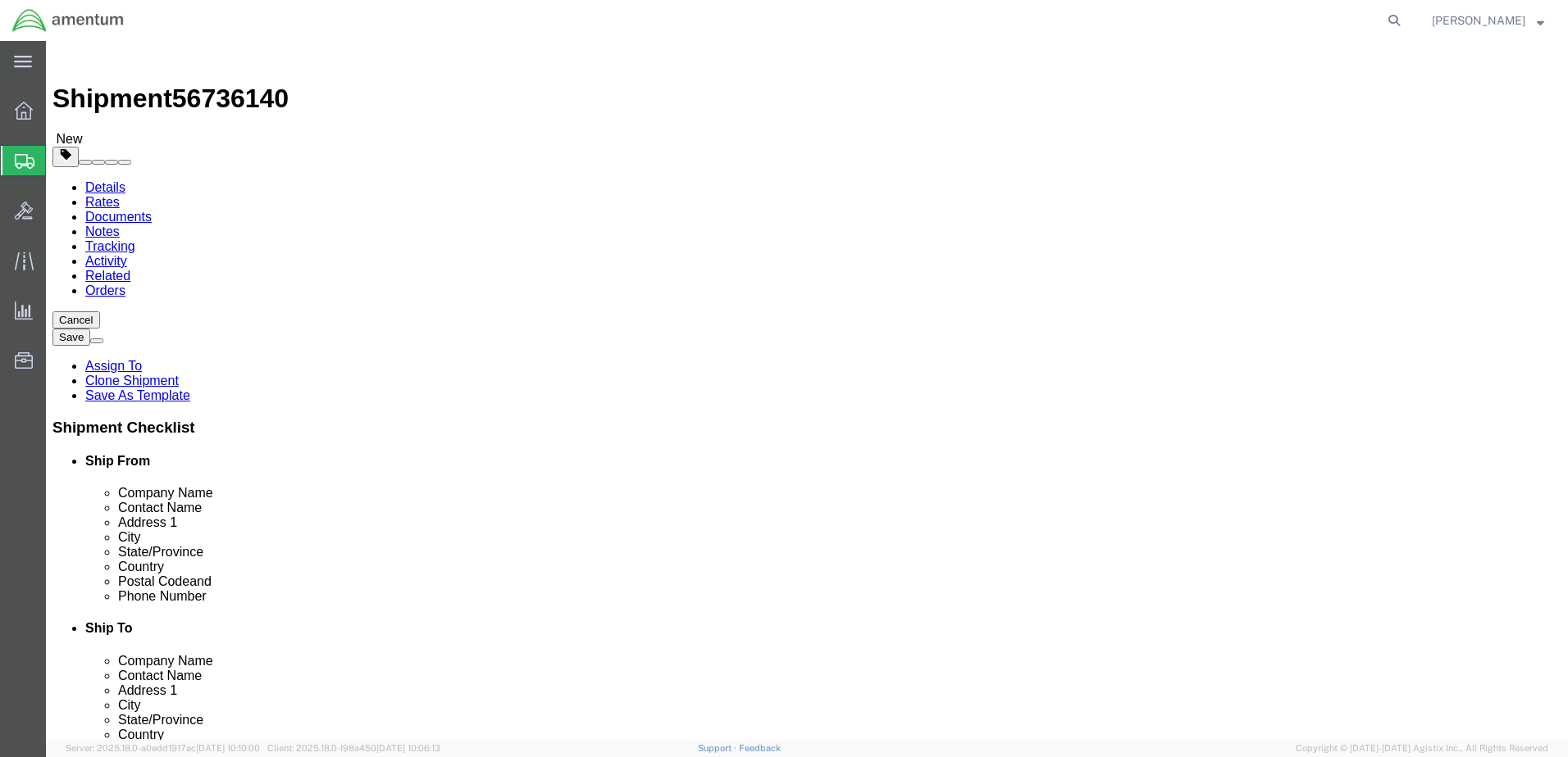
scroll to position [5, 0]
click button "Continue"
click button "Rate Shipment"
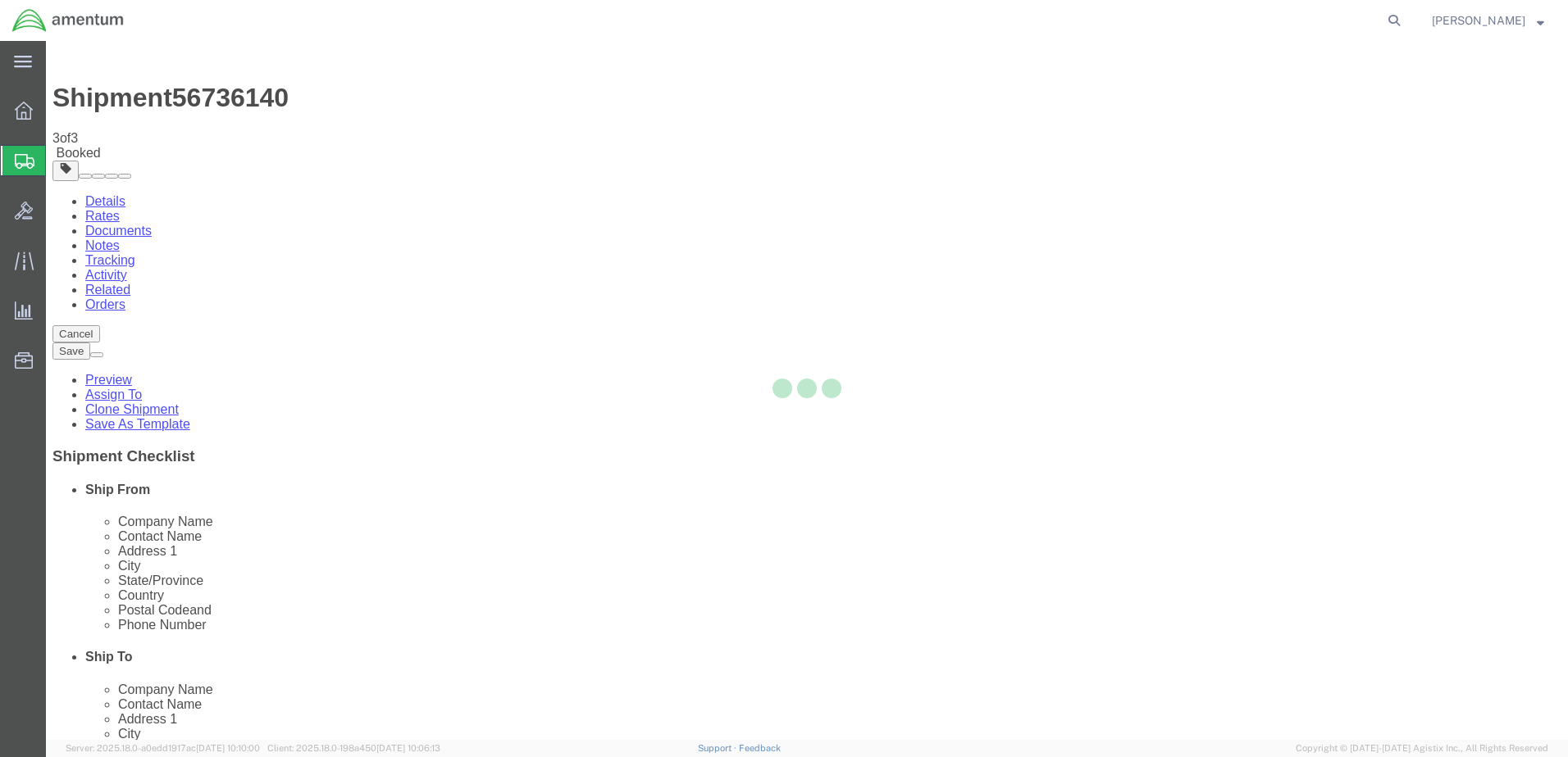
scroll to position [0, 0]
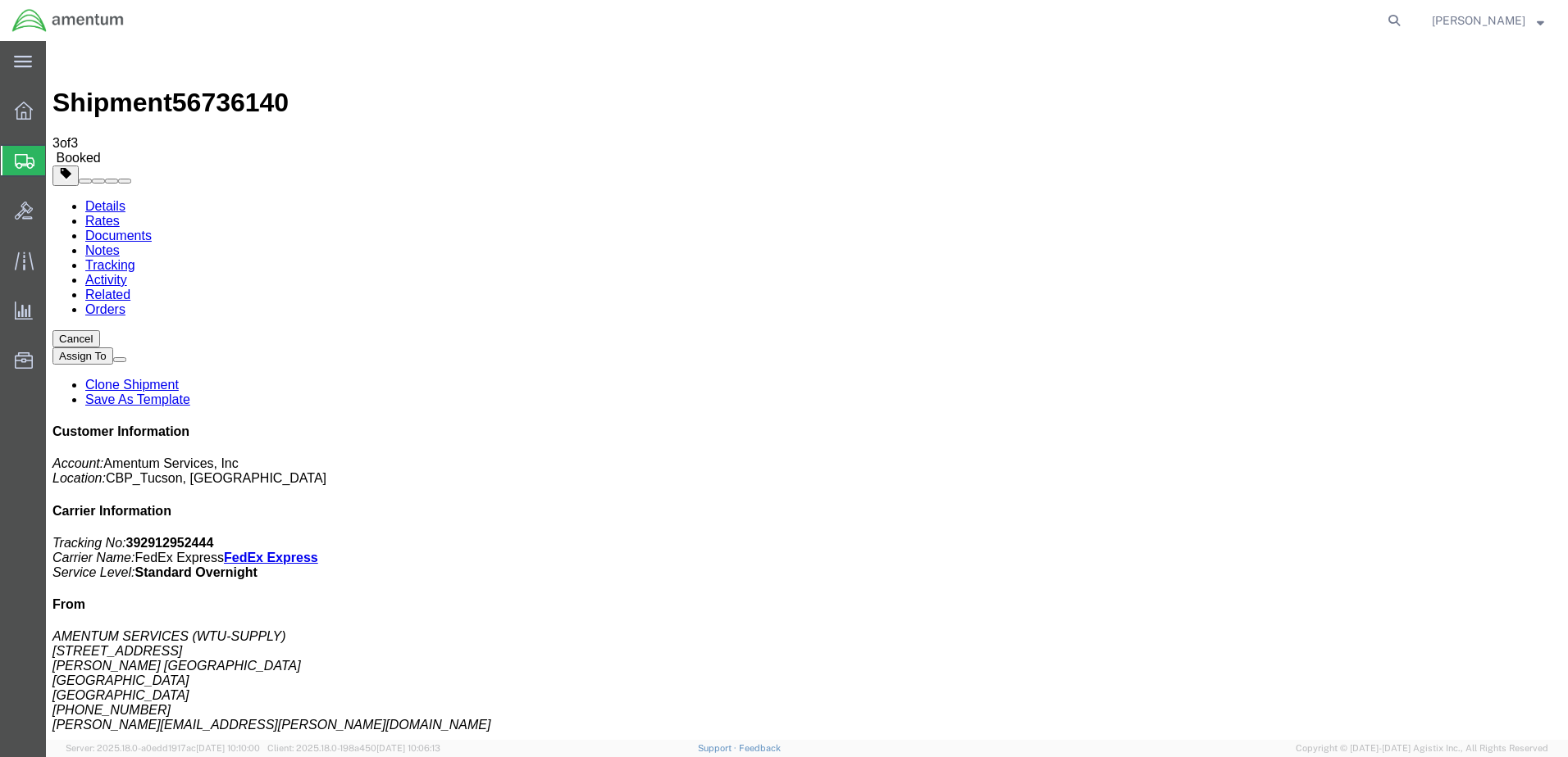
drag, startPoint x: 683, startPoint y: 292, endPoint x: 981, endPoint y: 212, distance: 308.6
